Goal: Book appointment/travel/reservation

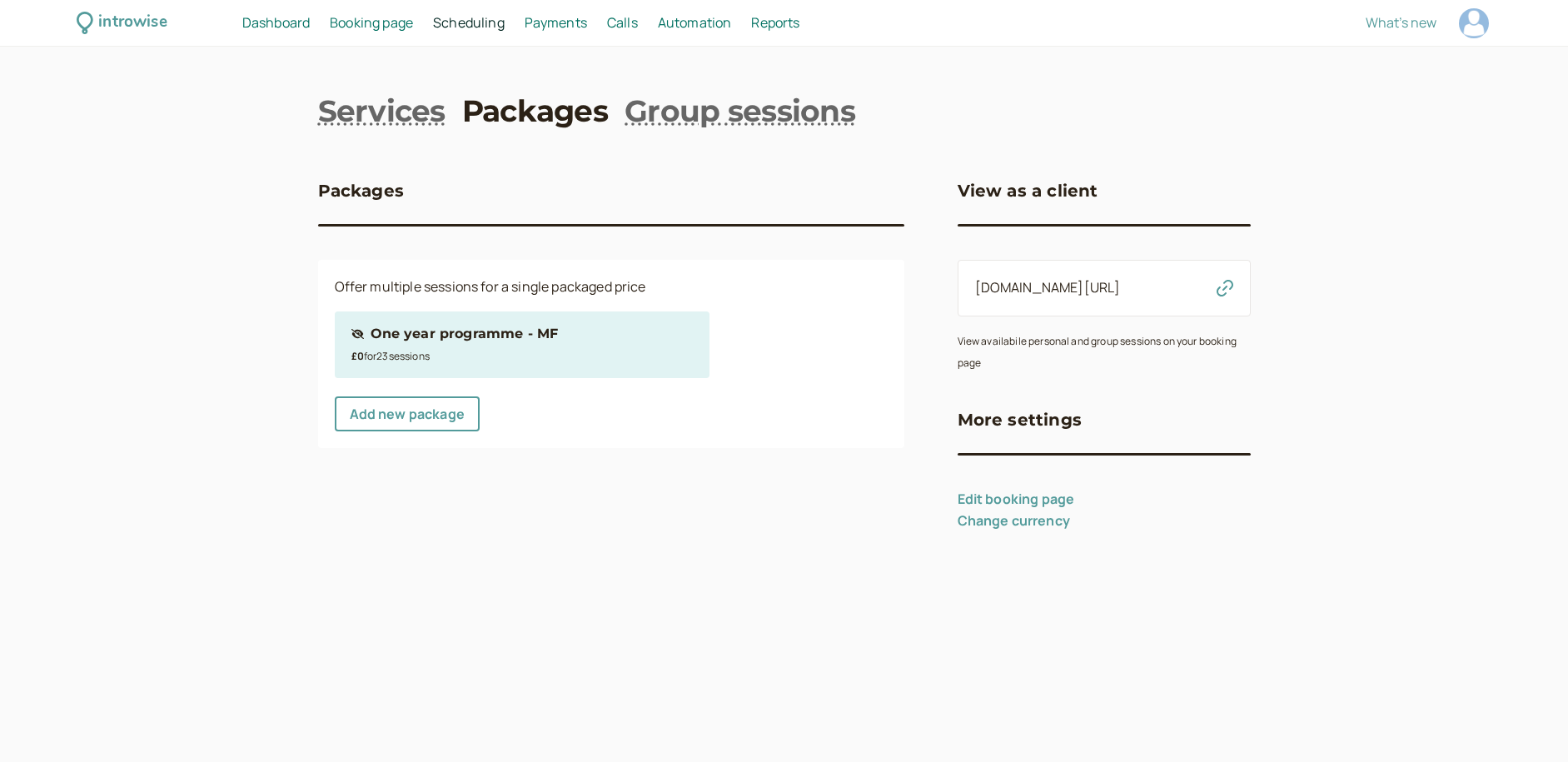
click at [282, 21] on span "Dashboard" at bounding box center [276, 22] width 67 height 19
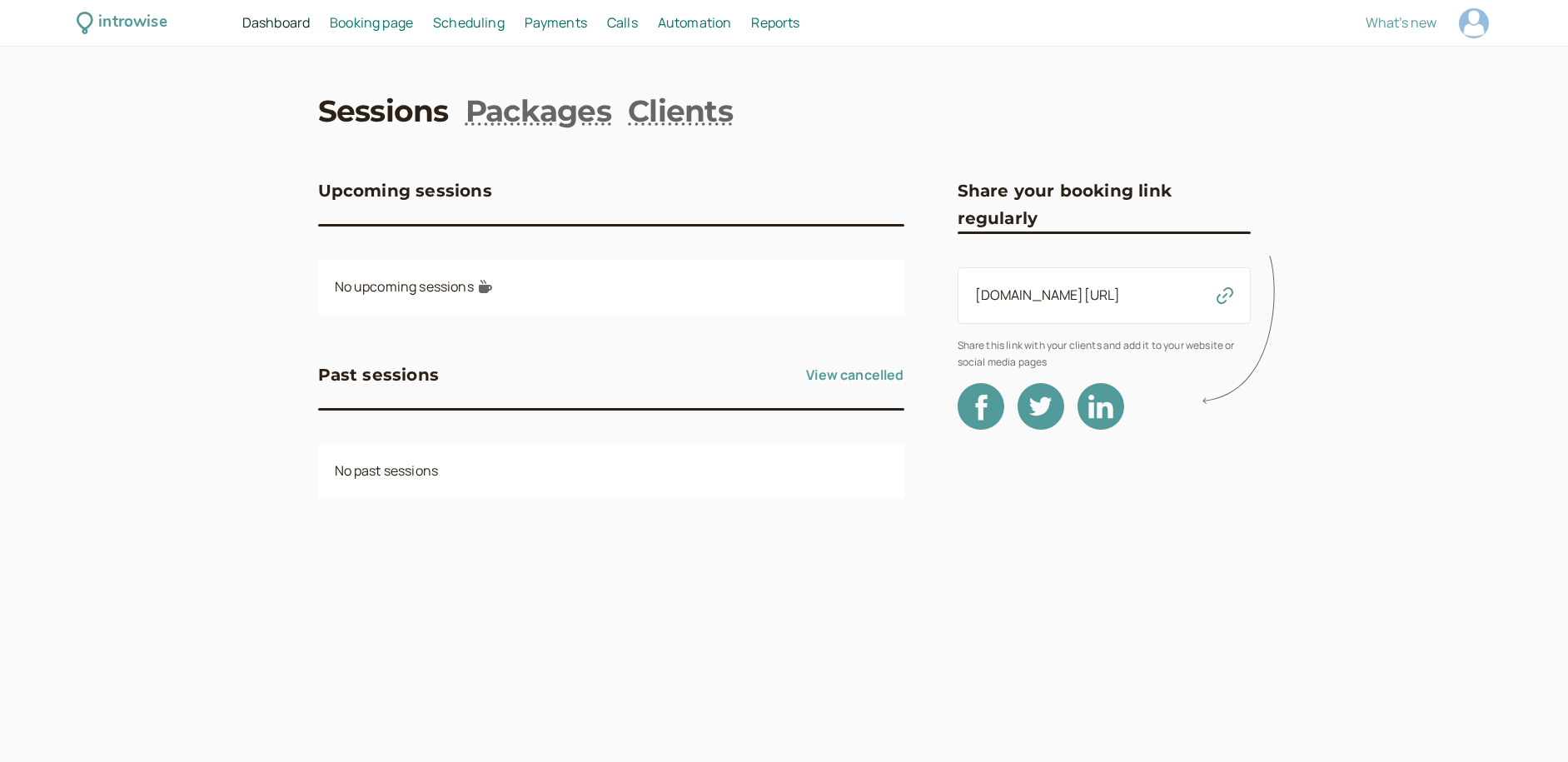
click at [372, 21] on span "Booking page" at bounding box center [371, 22] width 83 height 19
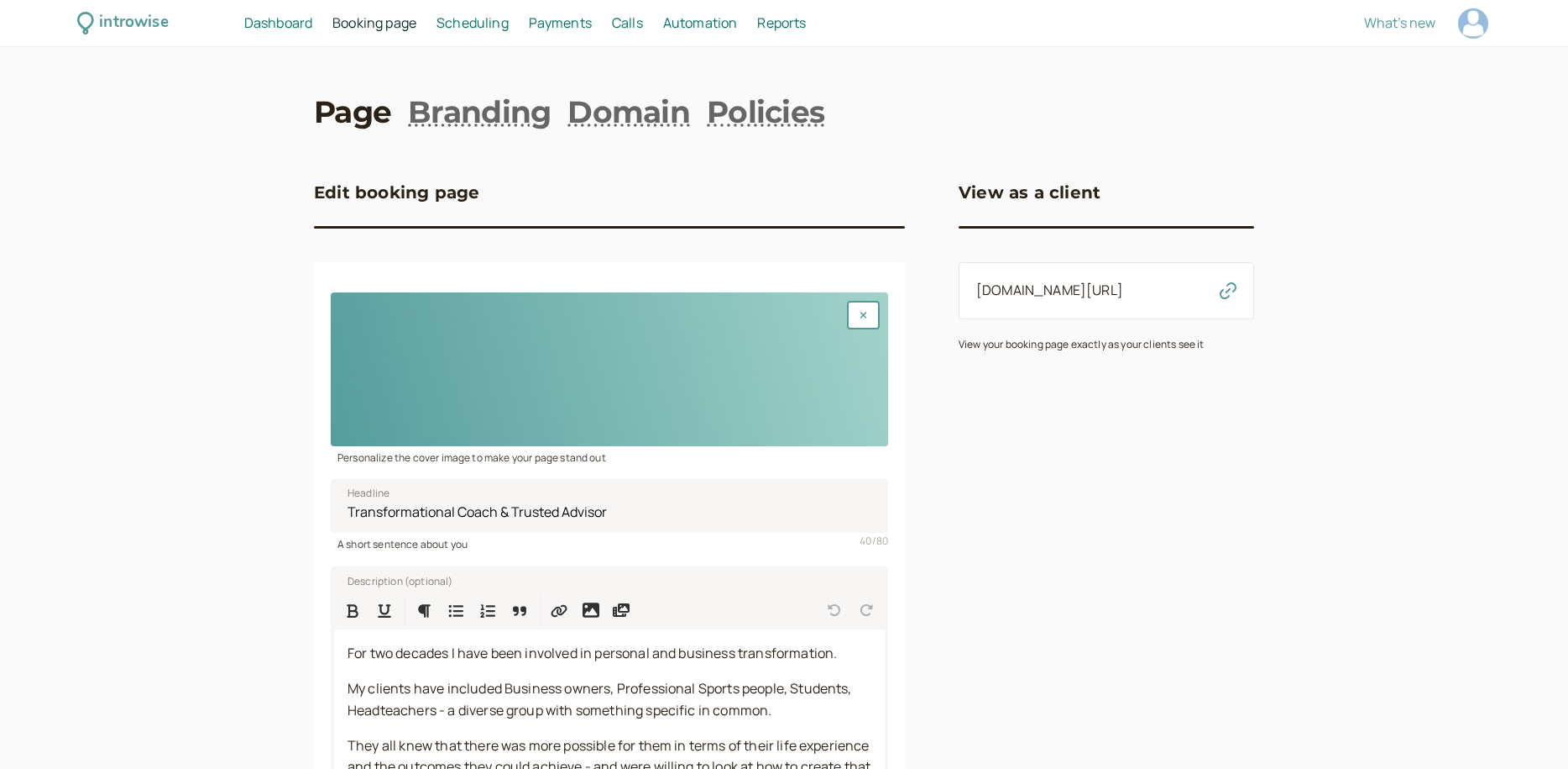
click at [1047, 291] on link "[DOMAIN_NAME][URL]" at bounding box center [1049, 290] width 147 height 19
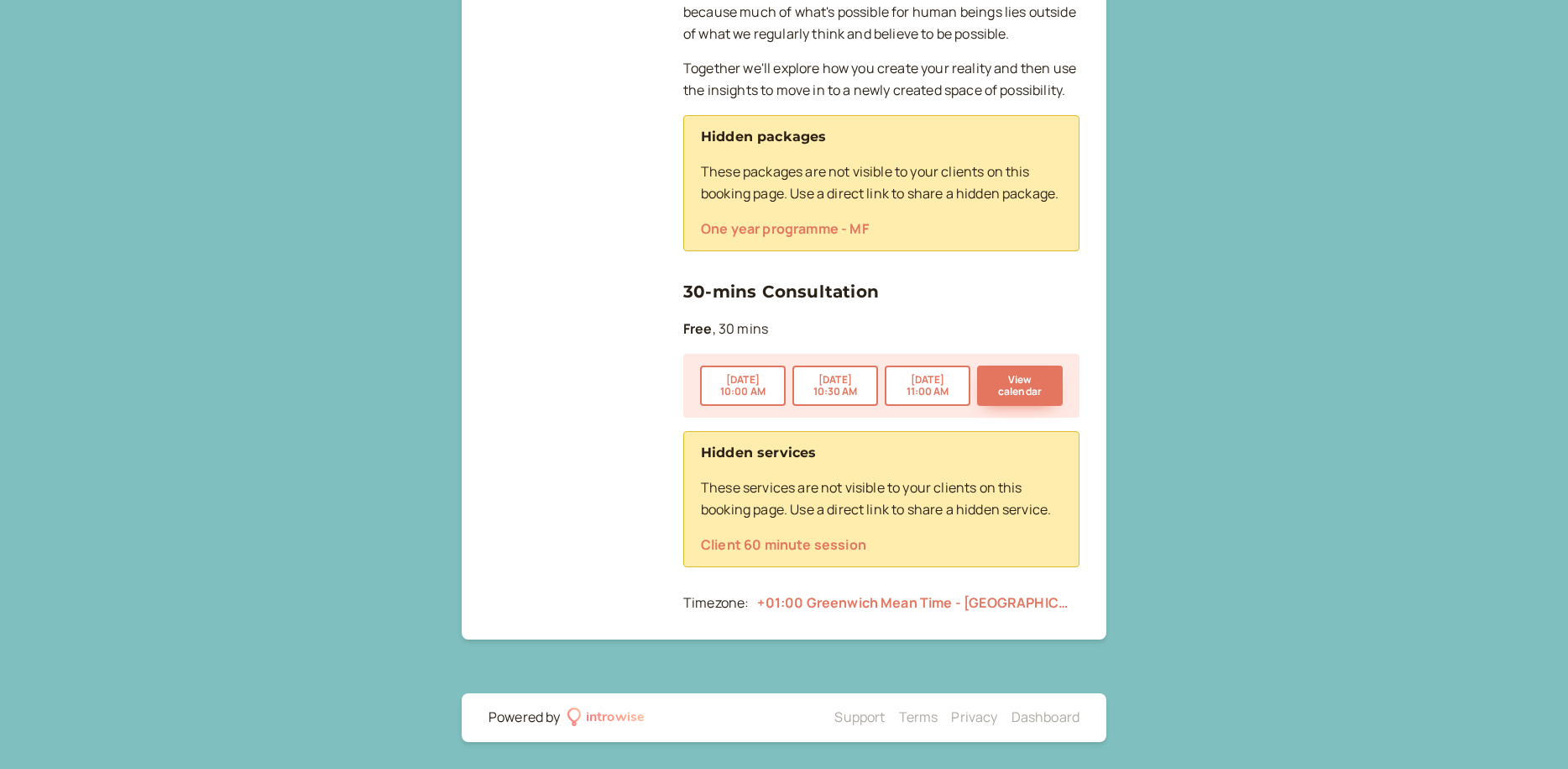
scroll to position [605, 0]
click at [1013, 376] on button "View calendar" at bounding box center [1020, 385] width 86 height 40
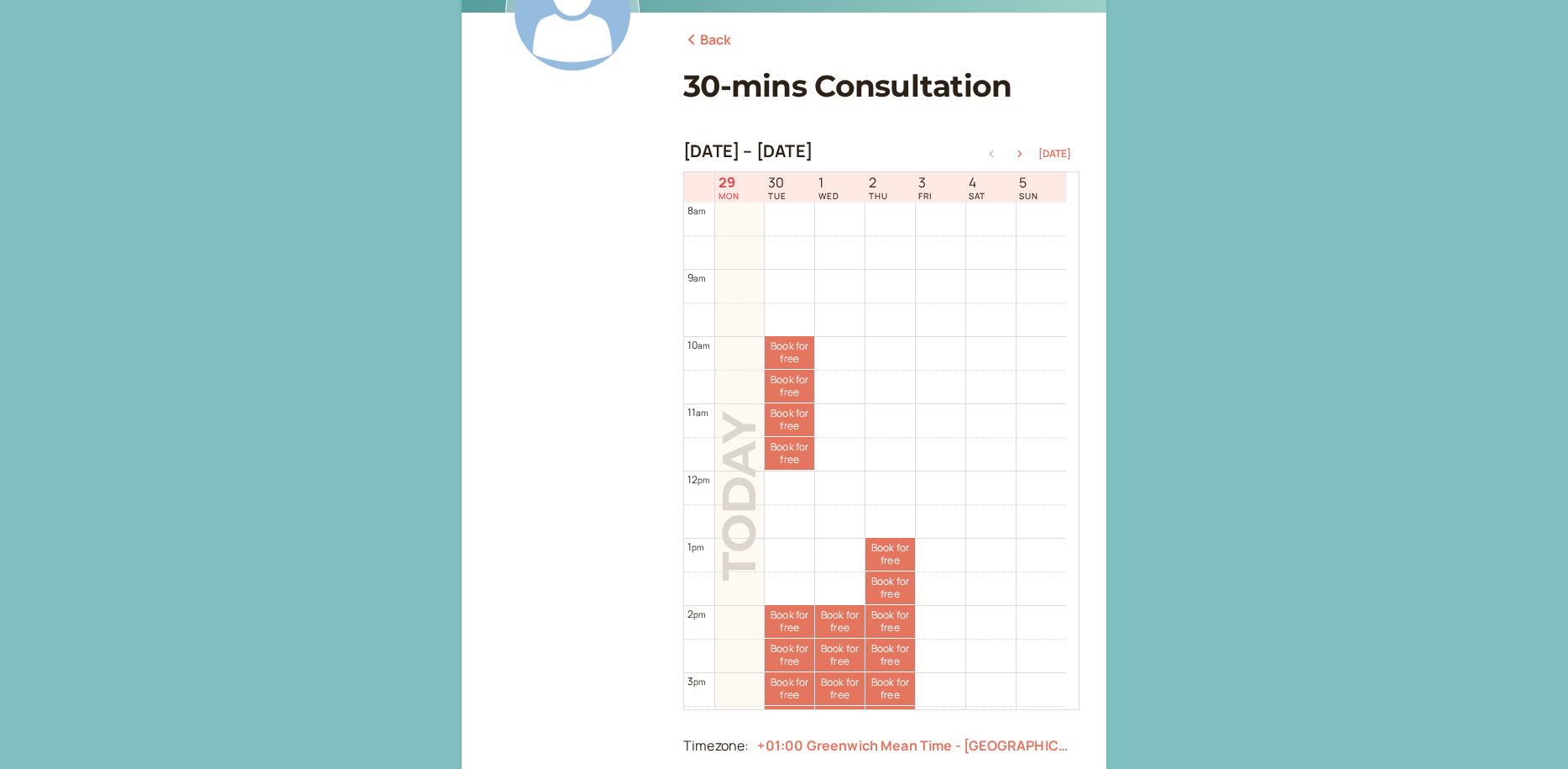
scroll to position [197, 0]
click at [1022, 148] on button "button" at bounding box center [1020, 153] width 20 height 12
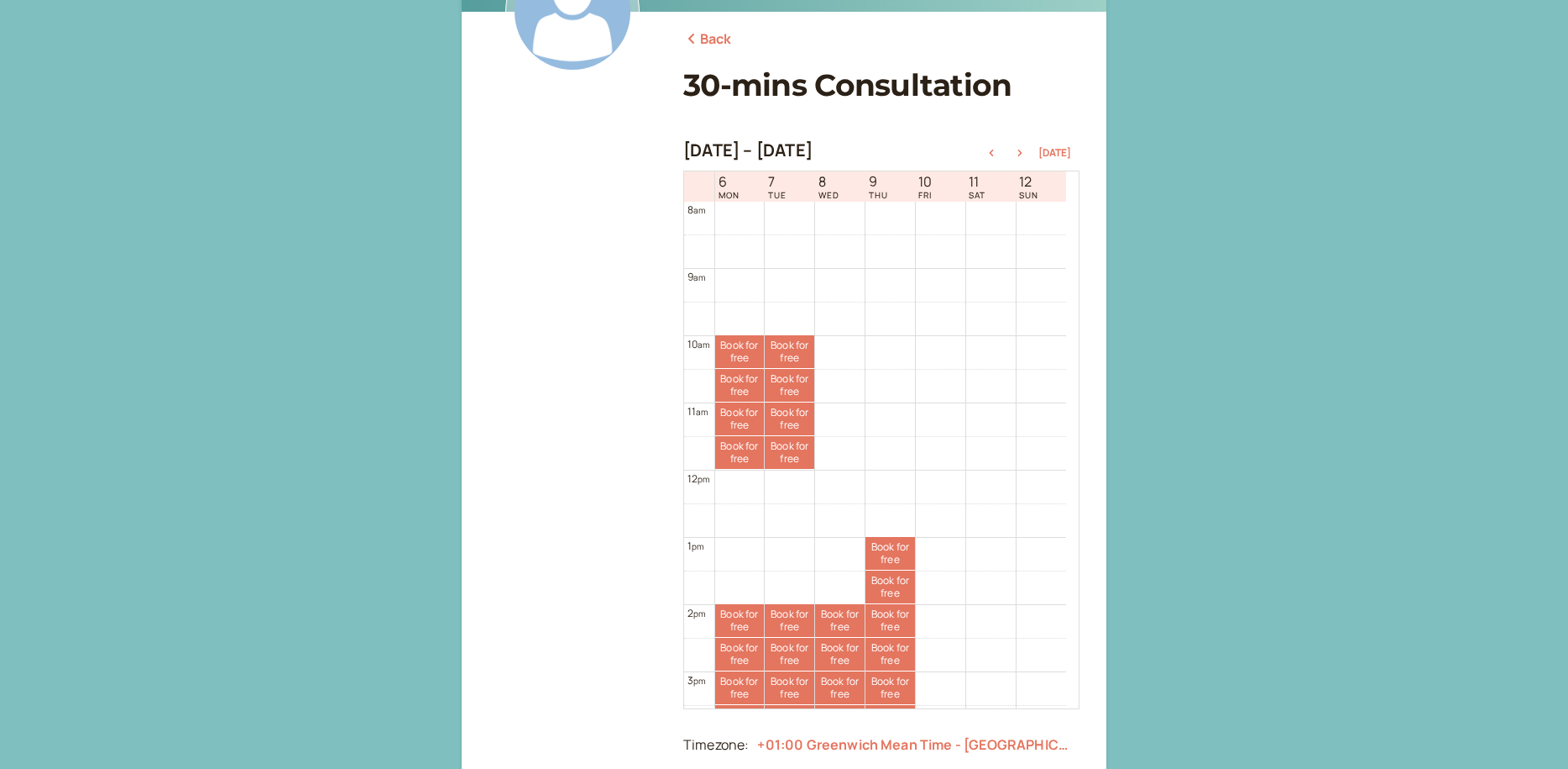
click at [707, 40] on link "Back" at bounding box center [708, 40] width 49 height 22
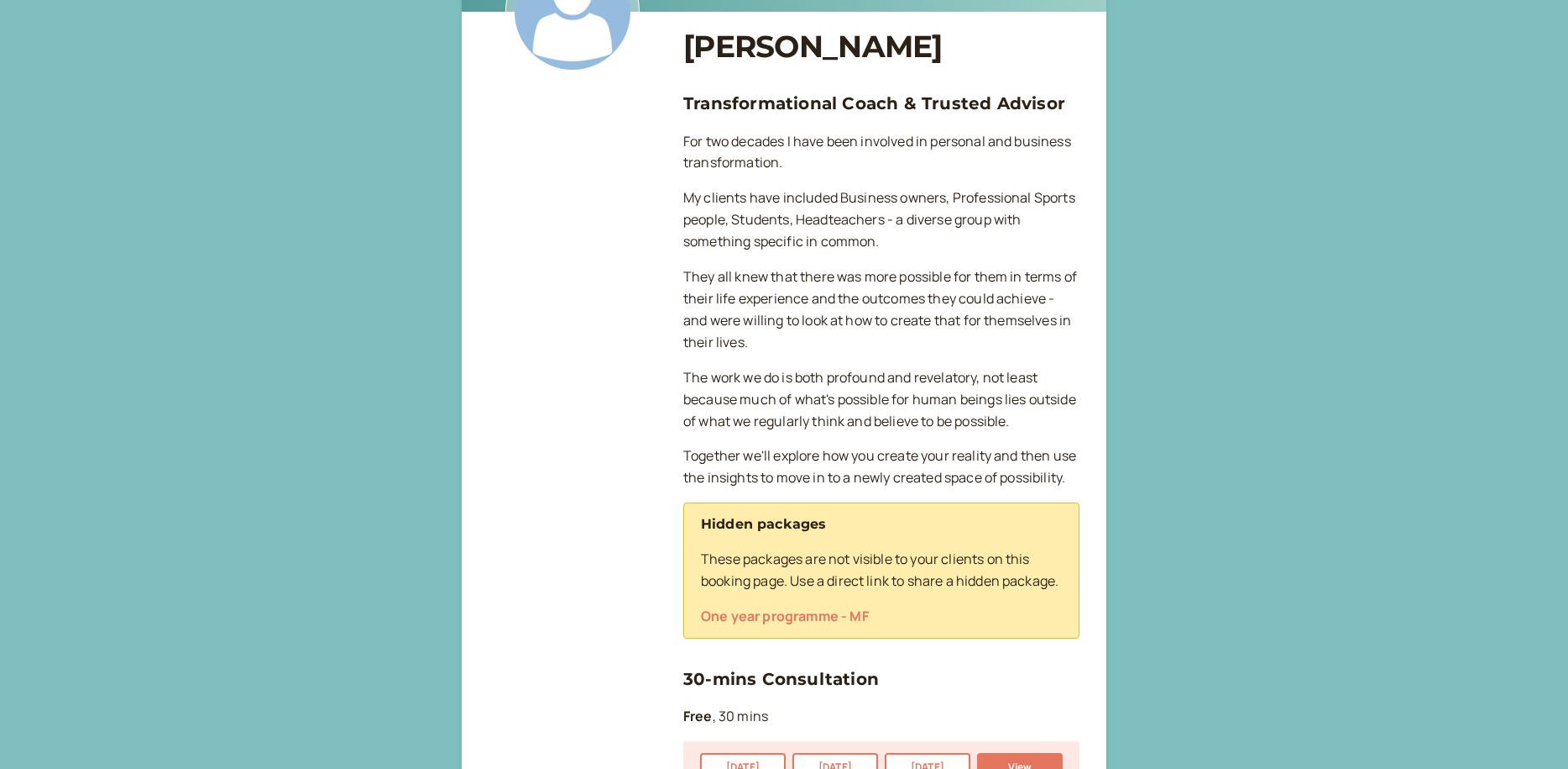
scroll to position [605, 0]
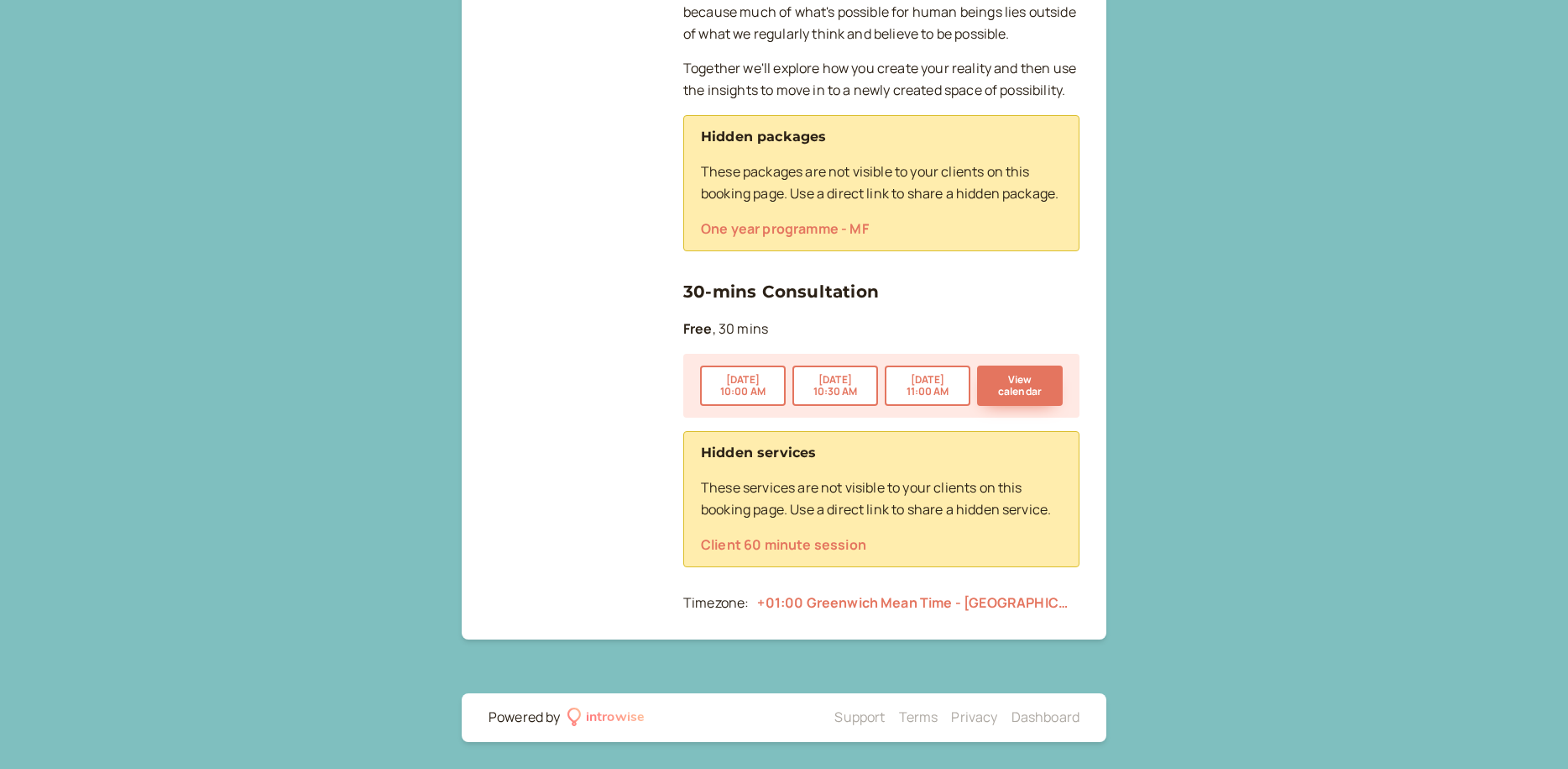
click at [813, 547] on link "Client 60 minute session" at bounding box center [784, 544] width 166 height 19
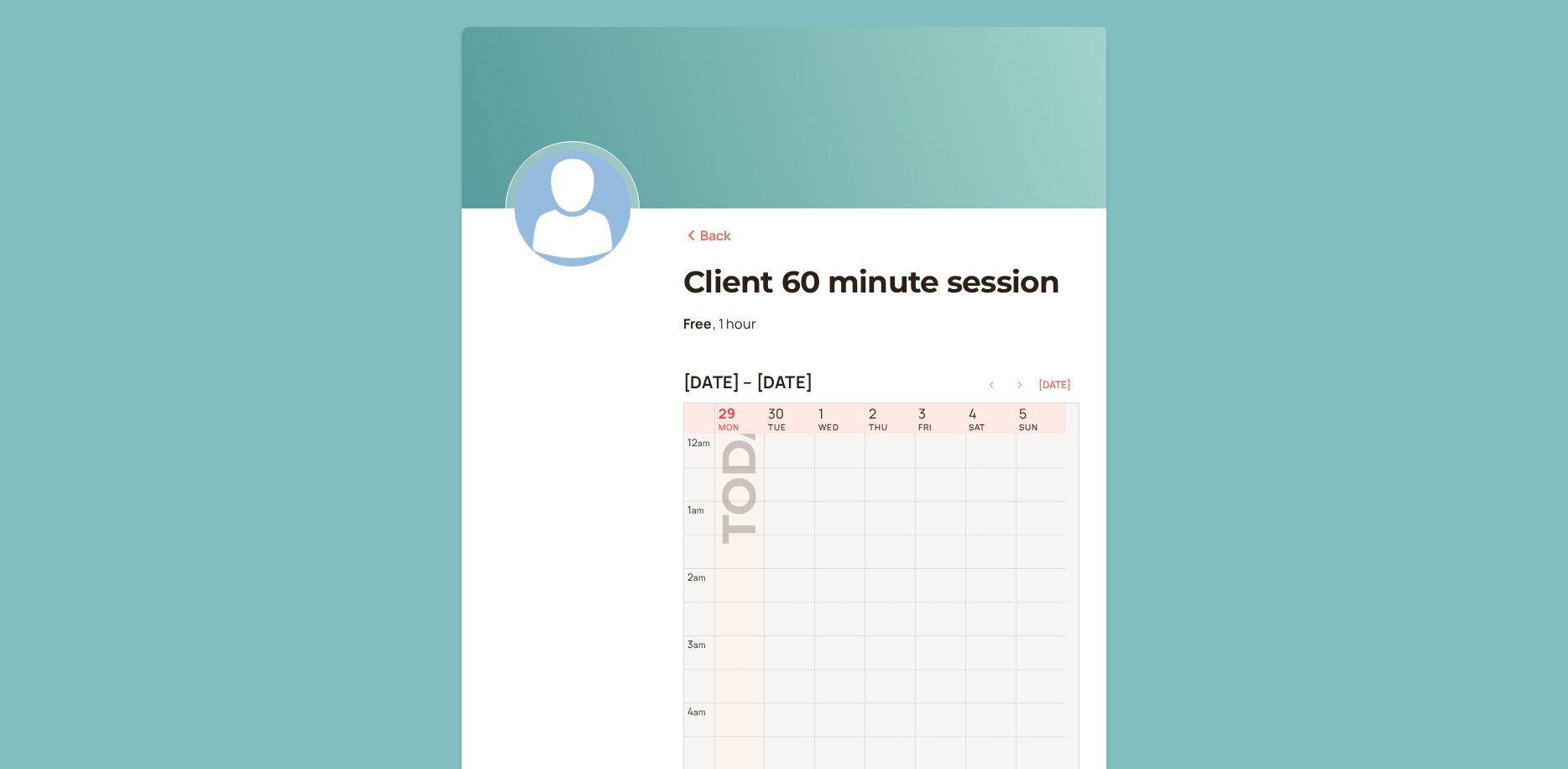
scroll to position [538, 0]
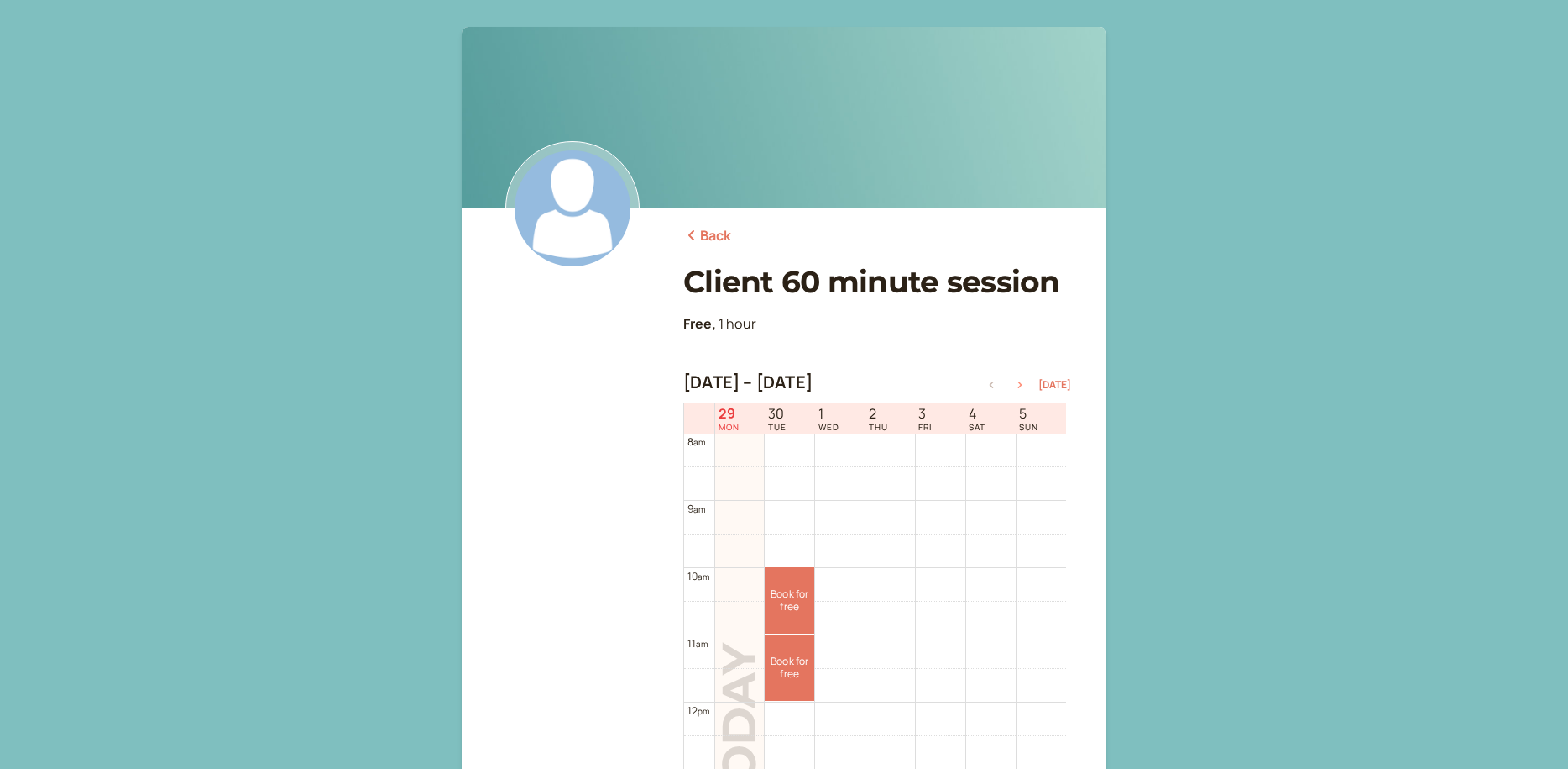
click at [1023, 384] on icon "button" at bounding box center [1020, 384] width 4 height 7
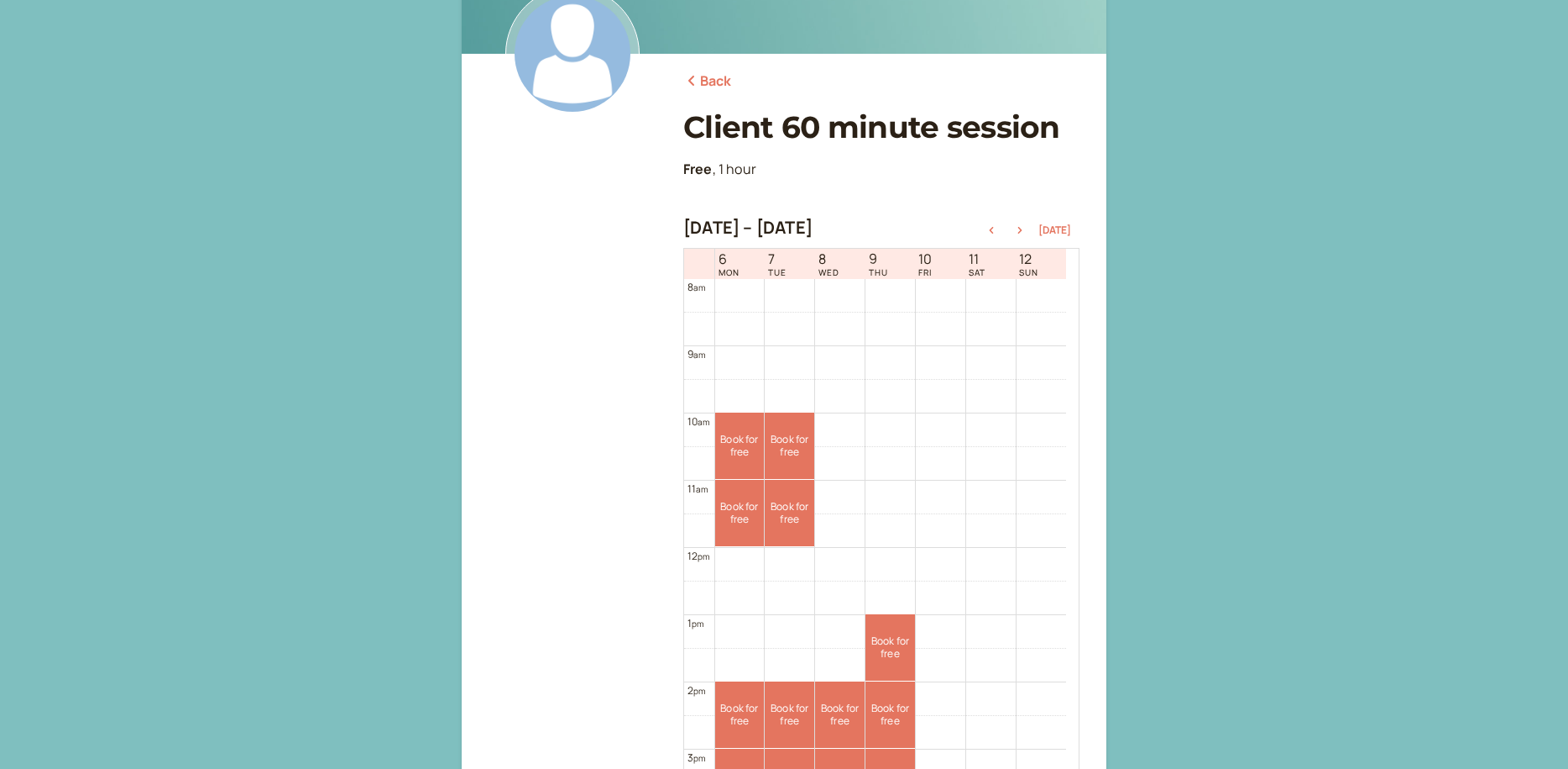
scroll to position [165, 0]
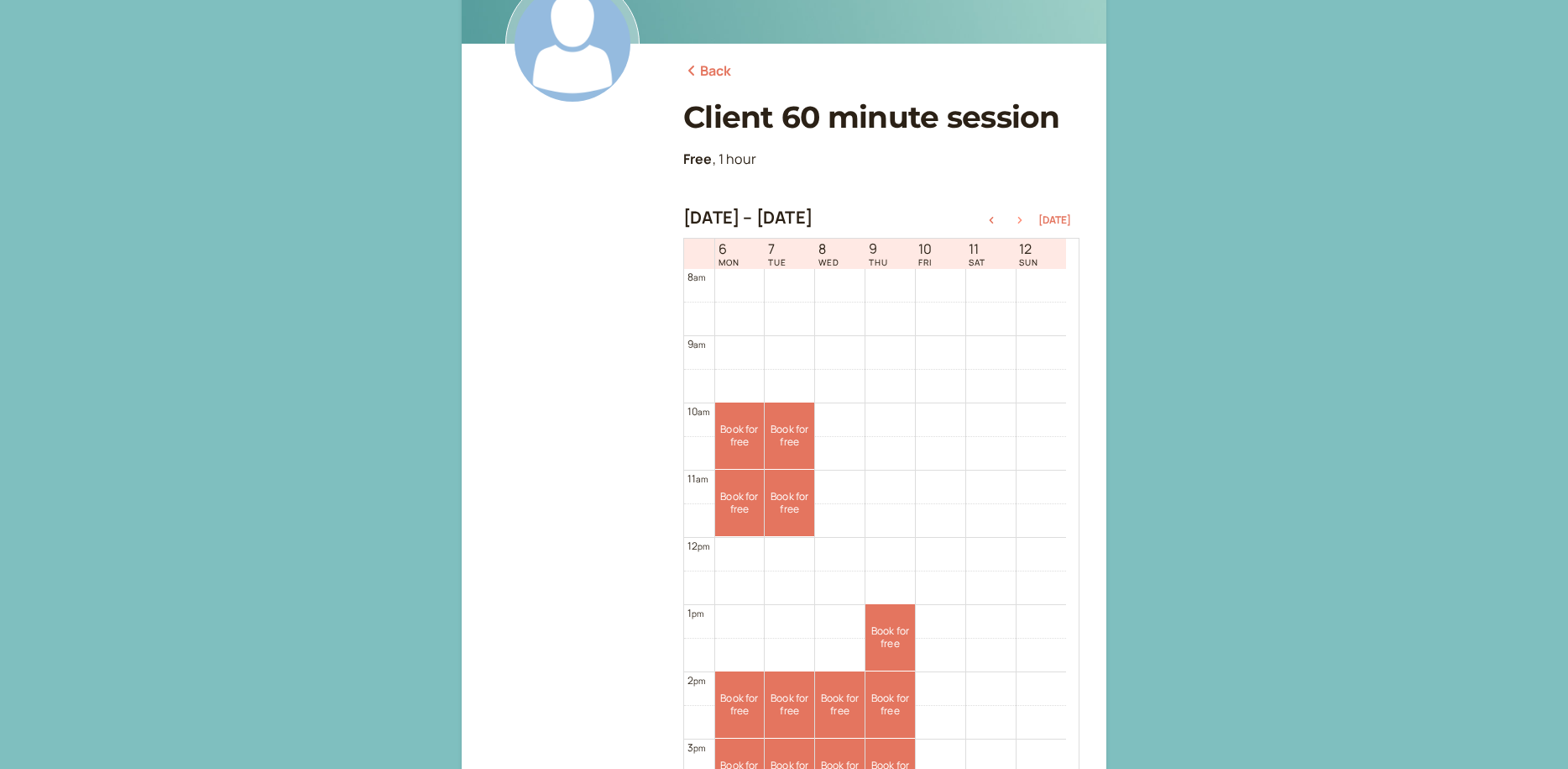
click at [1022, 220] on icon "button" at bounding box center [1020, 220] width 20 height 7
click at [994, 217] on icon "button" at bounding box center [991, 220] width 20 height 7
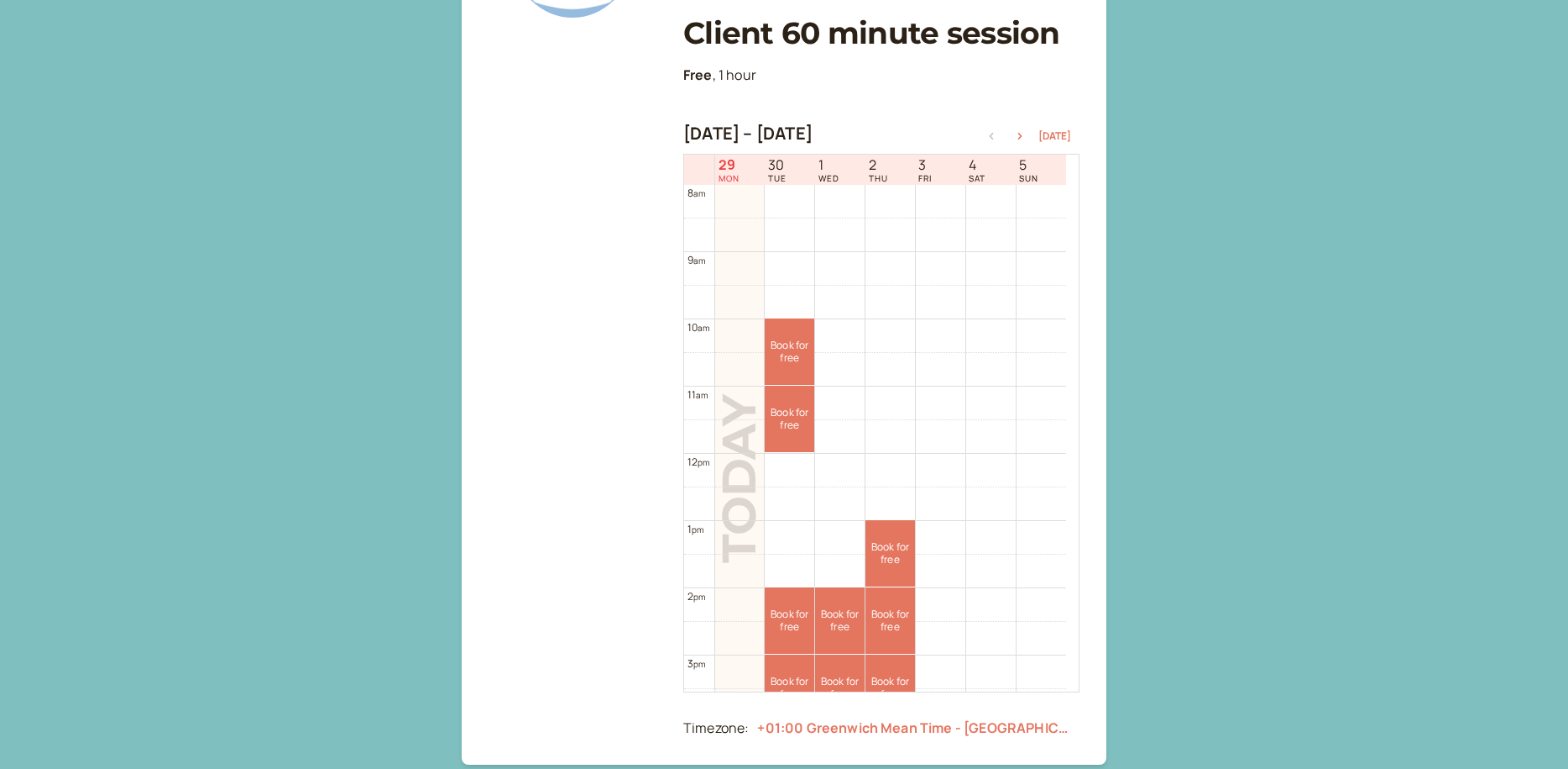
scroll to position [246, 0]
